Goal: Information Seeking & Learning: Learn about a topic

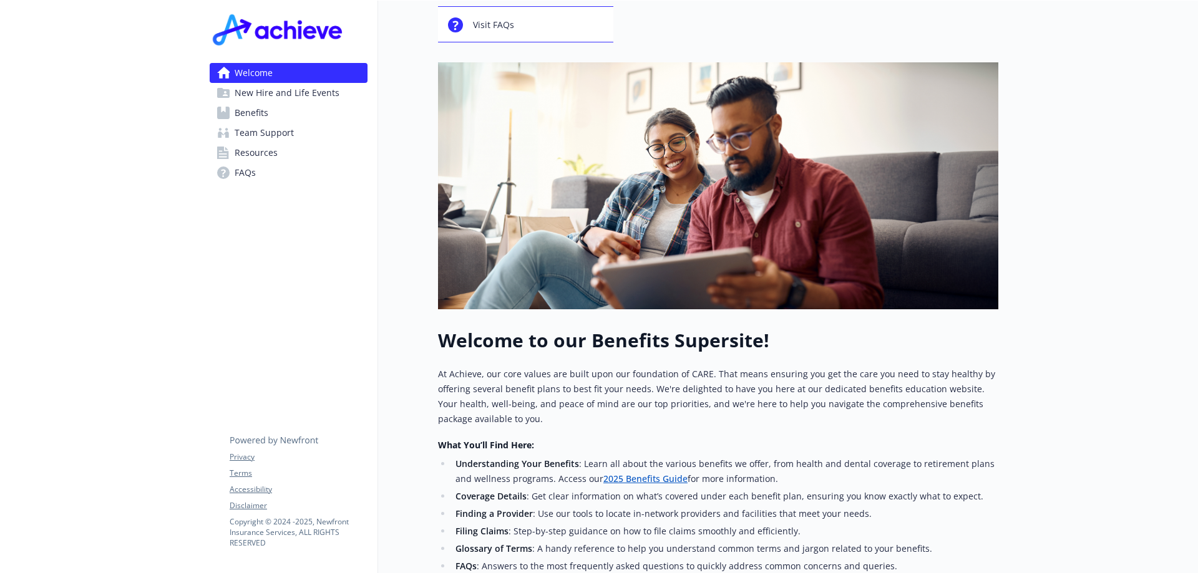
scroll to position [187, 0]
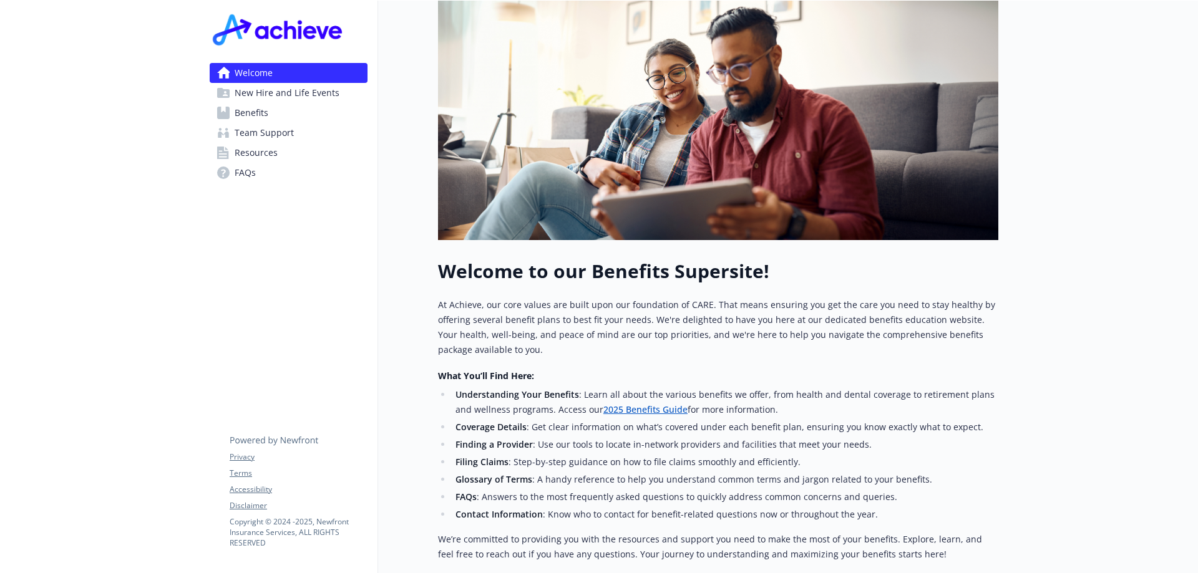
click at [618, 412] on link "2025 Benefits Guide" at bounding box center [645, 410] width 84 height 12
